Goal: Find specific page/section: Find specific page/section

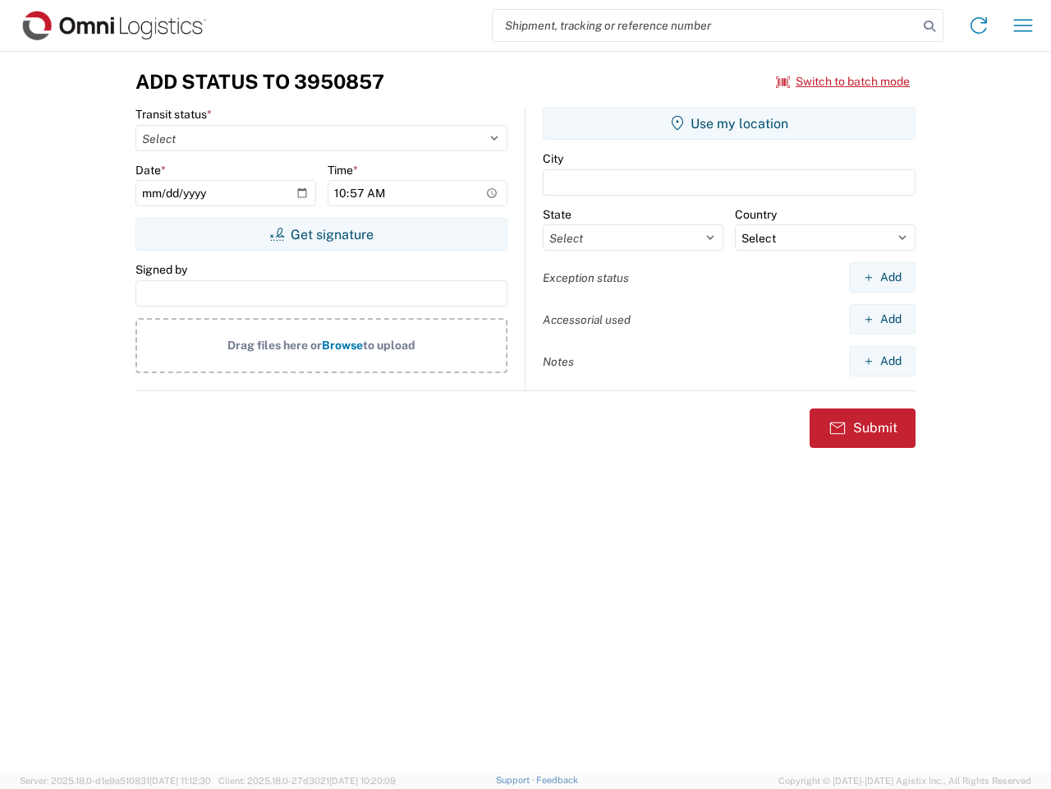
click at [706, 25] on input "search" at bounding box center [706, 25] width 426 height 31
click at [930, 26] on icon at bounding box center [929, 26] width 23 height 23
click at [979, 25] on icon at bounding box center [979, 25] width 26 height 26
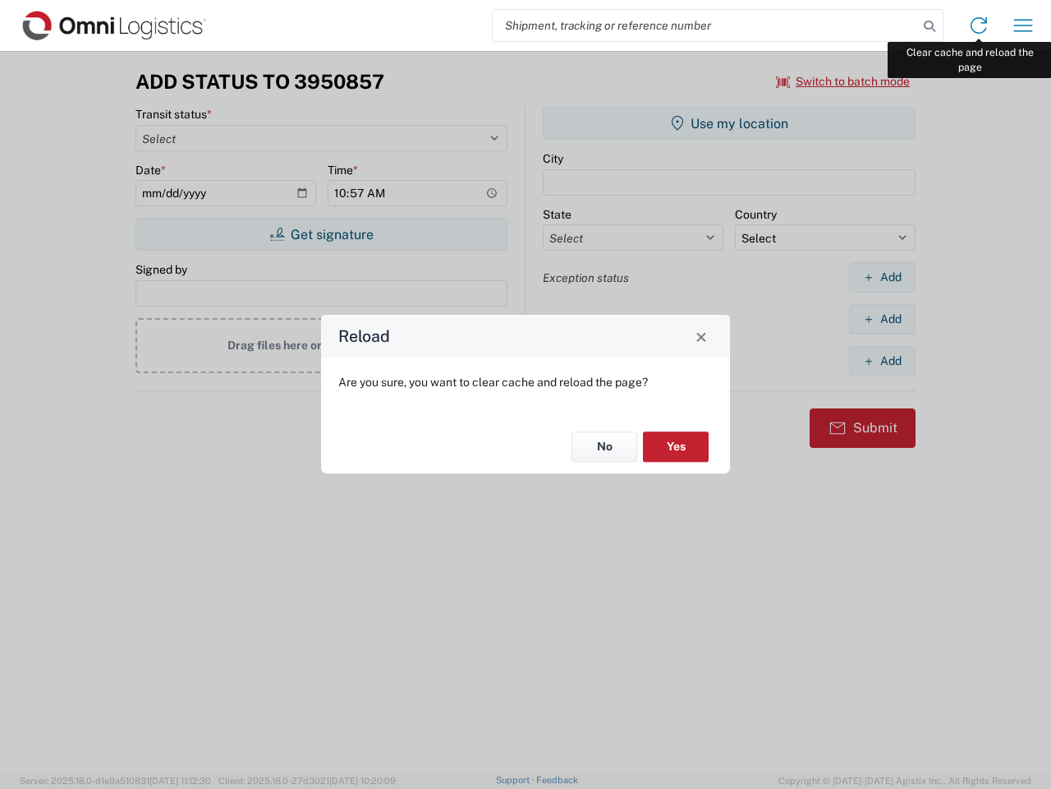
click at [1024, 25] on div "Reload Are you sure, you want to clear cache and reload the page? No Yes" at bounding box center [525, 394] width 1051 height 789
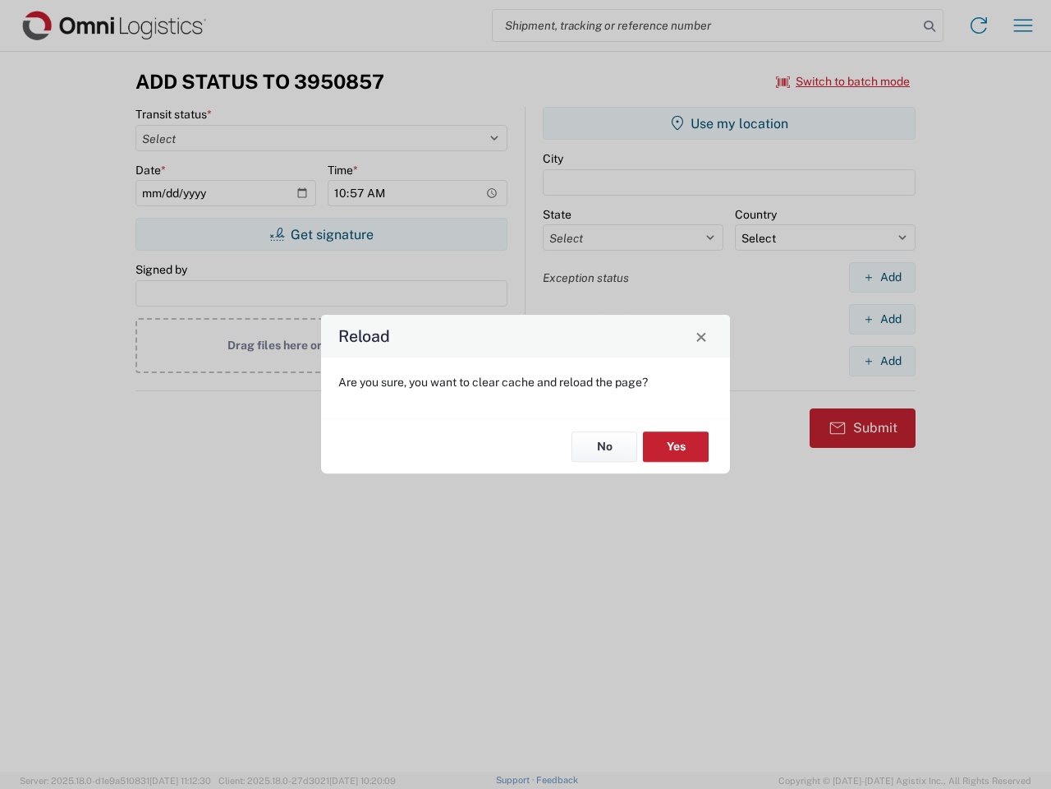
click at [844, 81] on div "Reload Are you sure, you want to clear cache and reload the page? No Yes" at bounding box center [525, 394] width 1051 height 789
click at [321, 234] on div "Reload Are you sure, you want to clear cache and reload the page? No Yes" at bounding box center [525, 394] width 1051 height 789
click at [729, 123] on div "Reload Are you sure, you want to clear cache and reload the page? No Yes" at bounding box center [525, 394] width 1051 height 789
click at [882, 277] on div "Reload Are you sure, you want to clear cache and reload the page? No Yes" at bounding box center [525, 394] width 1051 height 789
click at [882, 319] on div "Reload Are you sure, you want to clear cache and reload the page? No Yes" at bounding box center [525, 394] width 1051 height 789
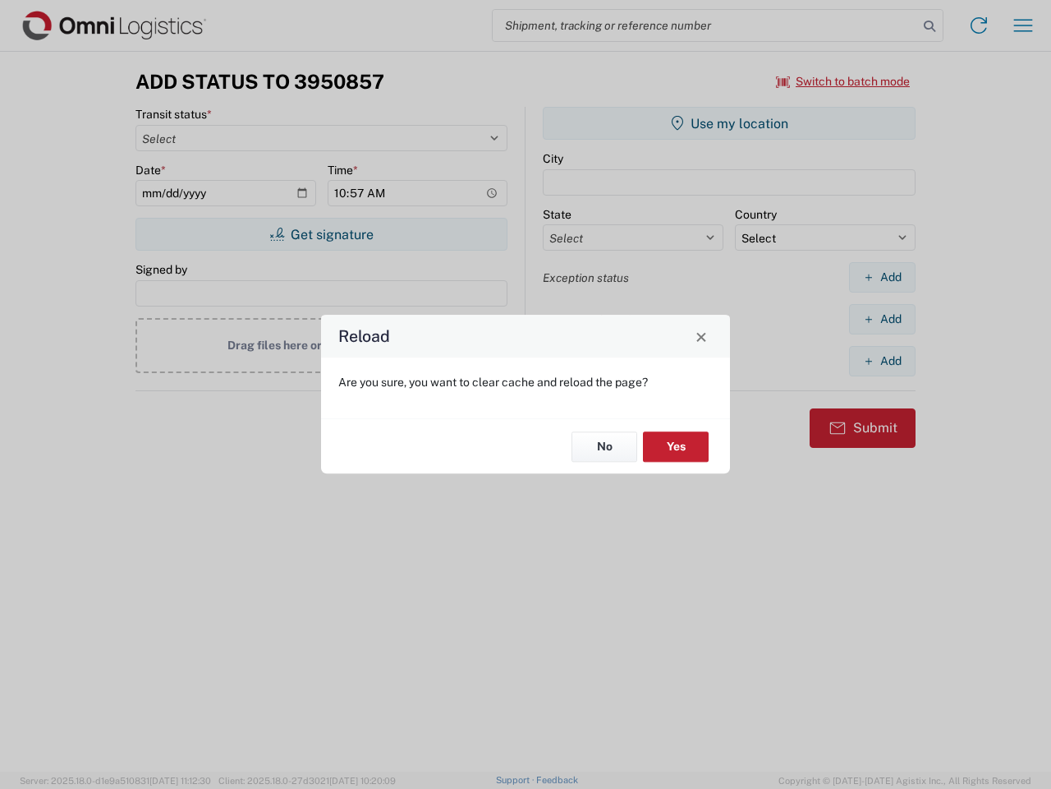
click at [882, 361] on div "Reload Are you sure, you want to clear cache and reload the page? No Yes" at bounding box center [525, 394] width 1051 height 789
